Goal: Check status: Check status

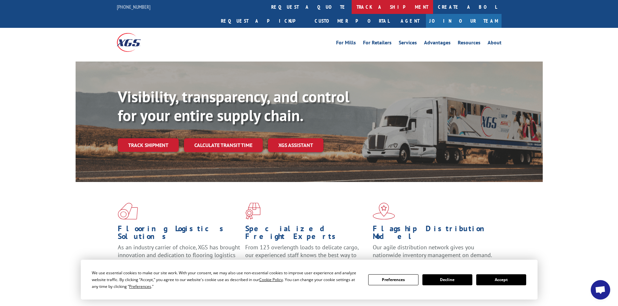
click at [352, 6] on link "track a shipment" at bounding box center [392, 7] width 81 height 14
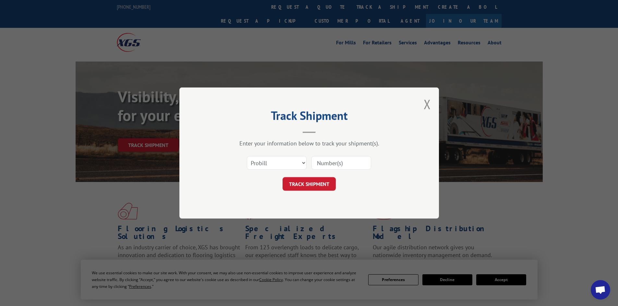
click at [320, 162] on input at bounding box center [341, 163] width 60 height 14
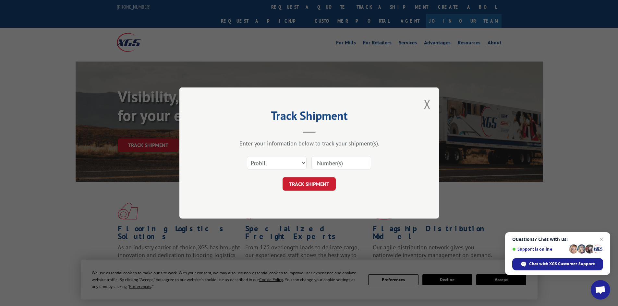
paste input "80419"
type input "80419"
click at [306, 185] on button "TRACK SHIPMENT" at bounding box center [308, 184] width 53 height 14
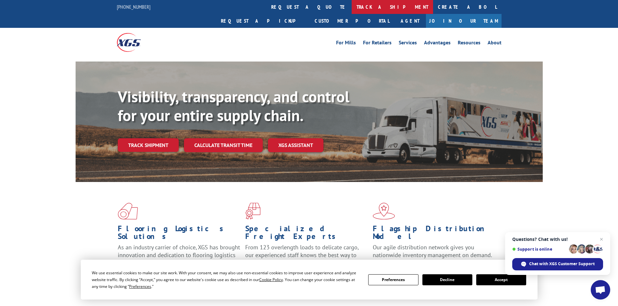
click at [352, 8] on link "track a shipment" at bounding box center [392, 7] width 81 height 14
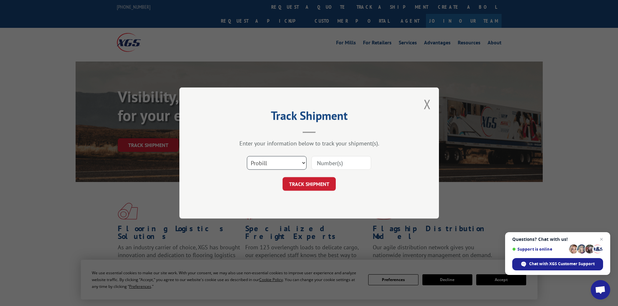
click at [302, 164] on select "Select category... Probill BOL PO" at bounding box center [277, 163] width 60 height 14
select select "po"
click at [247, 156] on select "Select category... Probill BOL PO" at bounding box center [277, 163] width 60 height 14
click at [323, 165] on input at bounding box center [341, 163] width 60 height 14
paste input "87529839"
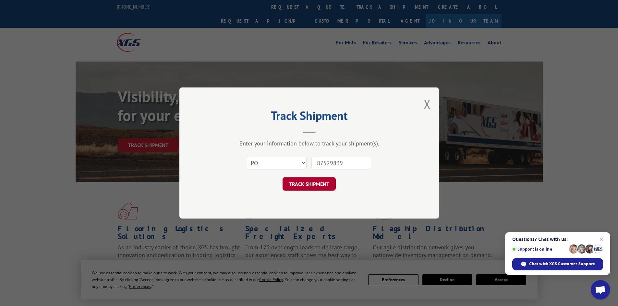
type input "87529839"
click at [306, 179] on button "TRACK SHIPMENT" at bounding box center [308, 184] width 53 height 14
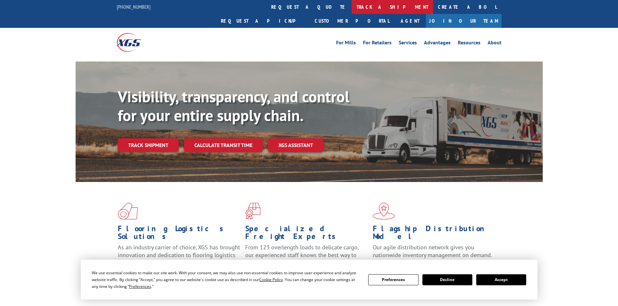
click at [352, 6] on link "track a shipment" at bounding box center [392, 7] width 81 height 14
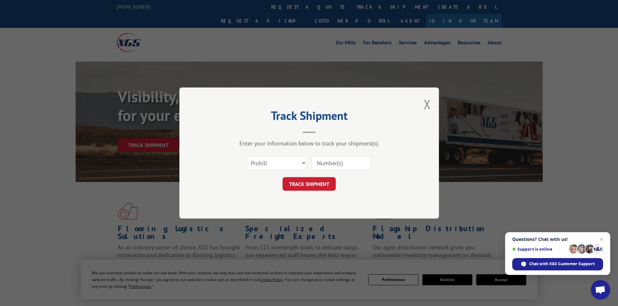
click at [320, 162] on input at bounding box center [341, 163] width 60 height 14
paste input "17476895"
type input "17476895"
click at [316, 182] on button "TRACK SHIPMENT" at bounding box center [308, 184] width 53 height 14
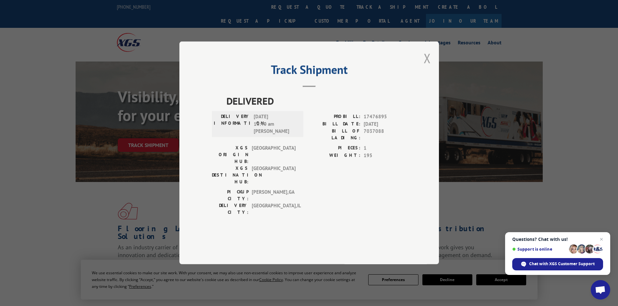
click at [427, 67] on button "Close modal" at bounding box center [427, 58] width 7 height 17
